Goal: Information Seeking & Learning: Compare options

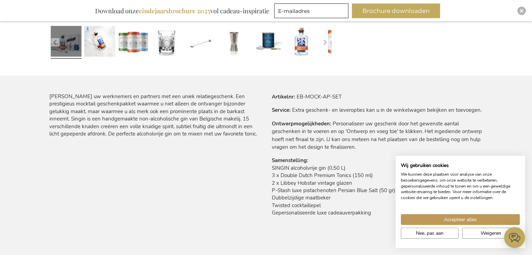
scroll to position [315, 0]
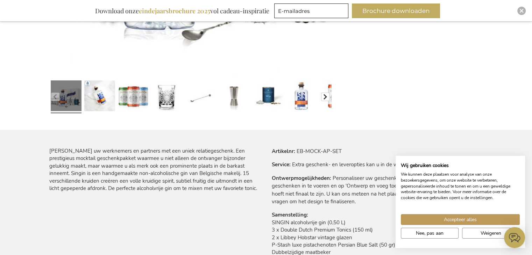
click at [325, 98] on button "button" at bounding box center [325, 97] width 8 height 8
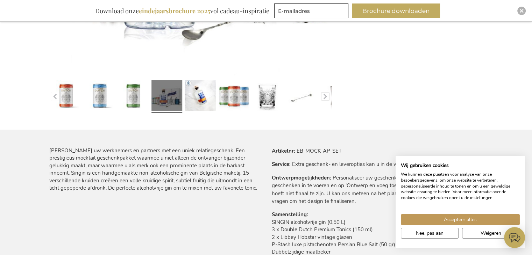
scroll to position [385, 0]
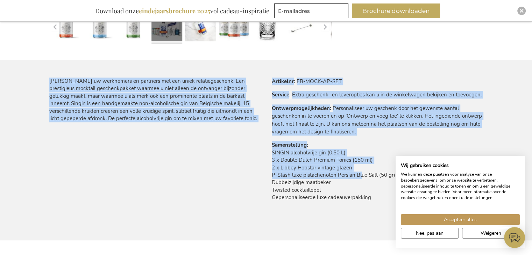
drag, startPoint x: 262, startPoint y: 159, endPoint x: 360, endPoint y: 176, distance: 99.8
click at [360, 176] on div "[PERSON_NAME] uw werknemers en partners met een uniek relatiegeschenk. Een pres…" at bounding box center [266, 159] width 434 height 163
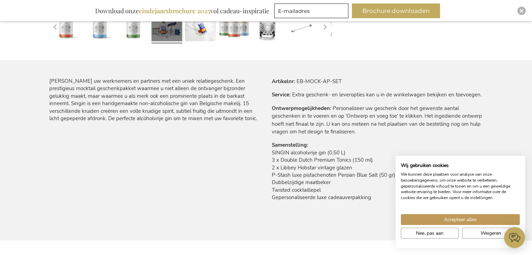
click at [356, 201] on td "SINGIN alcoholvrije gin (0,50 L) 3 x Double Dutch Premium Tonics (150 ml) 2 x L…" at bounding box center [377, 177] width 211 height 56
click at [441, 236] on span "Nee, pas aan" at bounding box center [430, 233] width 28 height 7
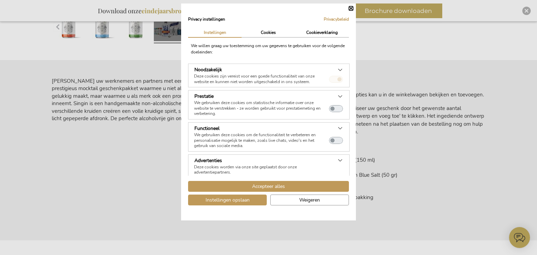
click at [354, 9] on div "Privacy instellingen Privacybeleid | Instellingen Cookies Cookieverklaring We w…" at bounding box center [268, 111] width 175 height 217
click at [350, 9] on button "Sluiten" at bounding box center [351, 8] width 4 height 4
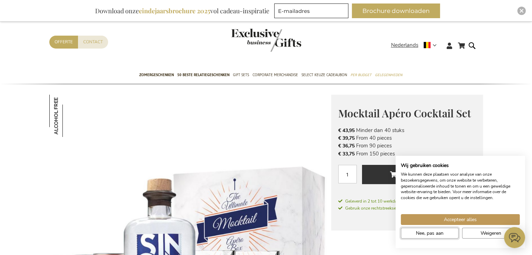
scroll to position [0, 0]
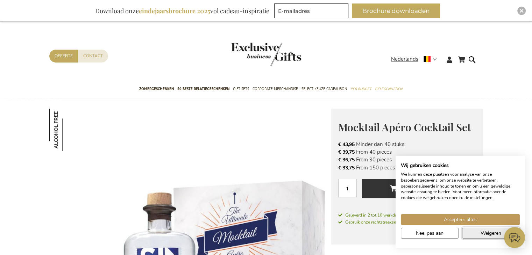
click at [484, 234] on span "Weigeren" at bounding box center [491, 233] width 21 height 7
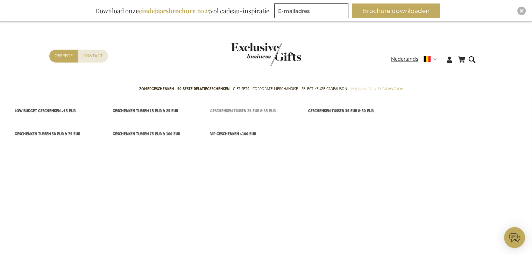
click at [248, 113] on span "Geschenken tussen 25 EUR & 35 EUR" at bounding box center [242, 110] width 65 height 7
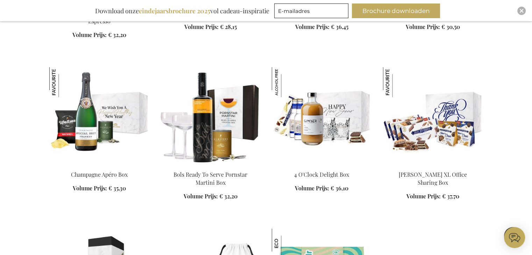
scroll to position [700, 0]
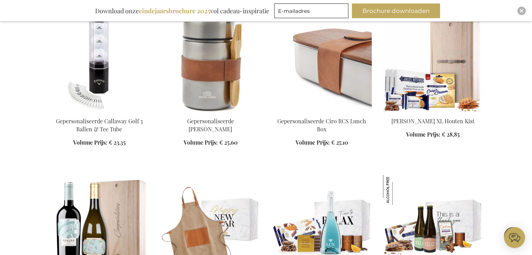
scroll to position [1190, 0]
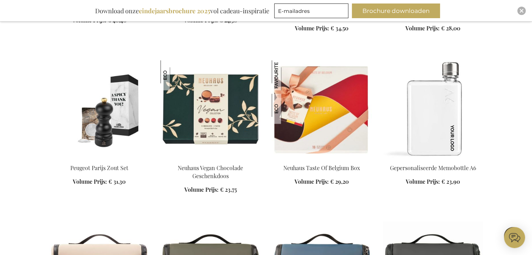
scroll to position [1365, 0]
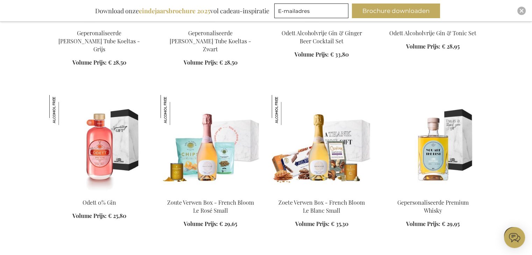
scroll to position [2135, 0]
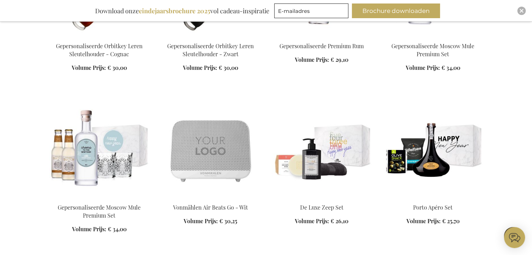
scroll to position [2485, 0]
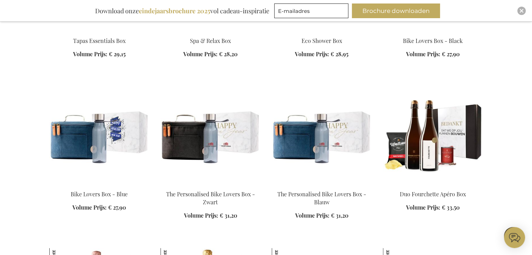
scroll to position [2869, 0]
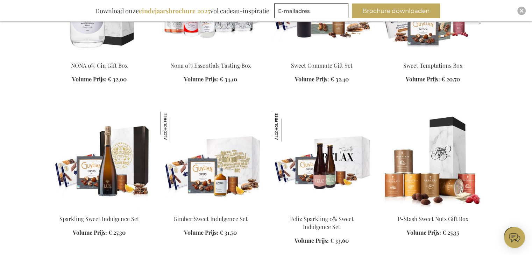
scroll to position [3429, 0]
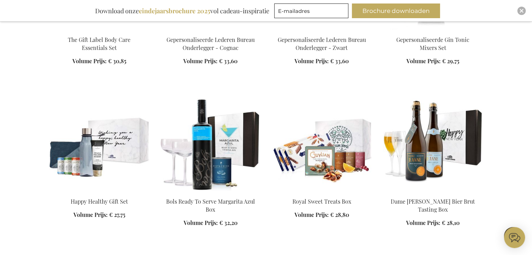
scroll to position [4094, 0]
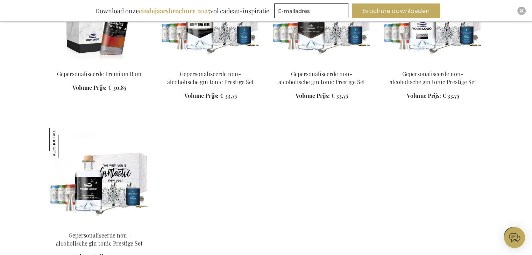
scroll to position [4584, 0]
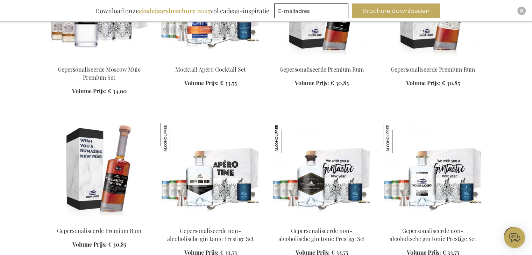
scroll to position [4374, 0]
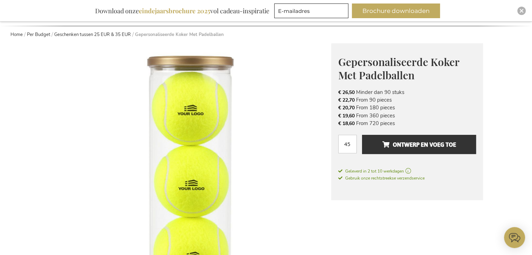
scroll to position [35, 0]
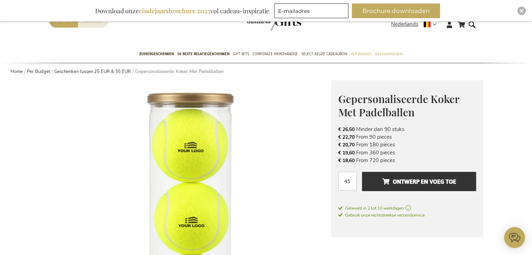
drag, startPoint x: 407, startPoint y: 148, endPoint x: 335, endPoint y: 143, distance: 72.9
click at [335, 143] on div "Gepersonaliseerde Koker Met Padelballen € 26,50 Excl. VAT € 26,50 Minder dan 90…" at bounding box center [407, 158] width 152 height 157
